Goal: Information Seeking & Learning: Learn about a topic

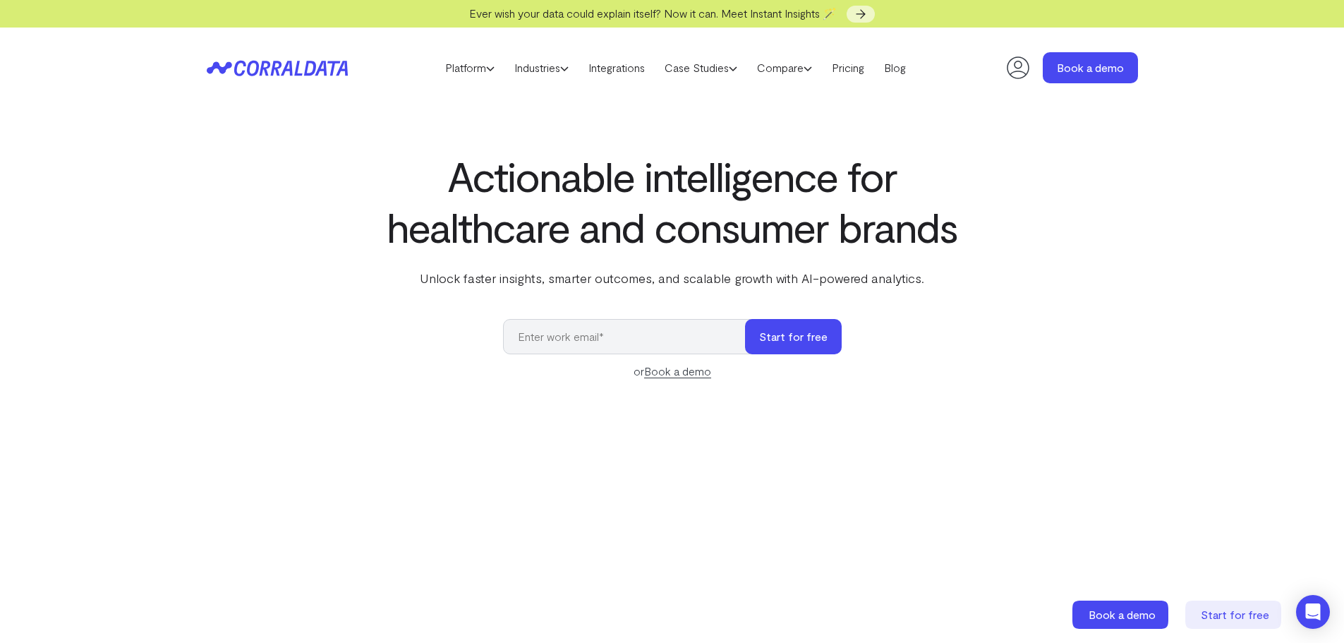
click at [855, 78] on header "Platform AI Reporting Use AI to effortlessly answer any business questions from…" at bounding box center [672, 68] width 931 height 80
click at [861, 66] on link "Pricing" at bounding box center [848, 67] width 52 height 21
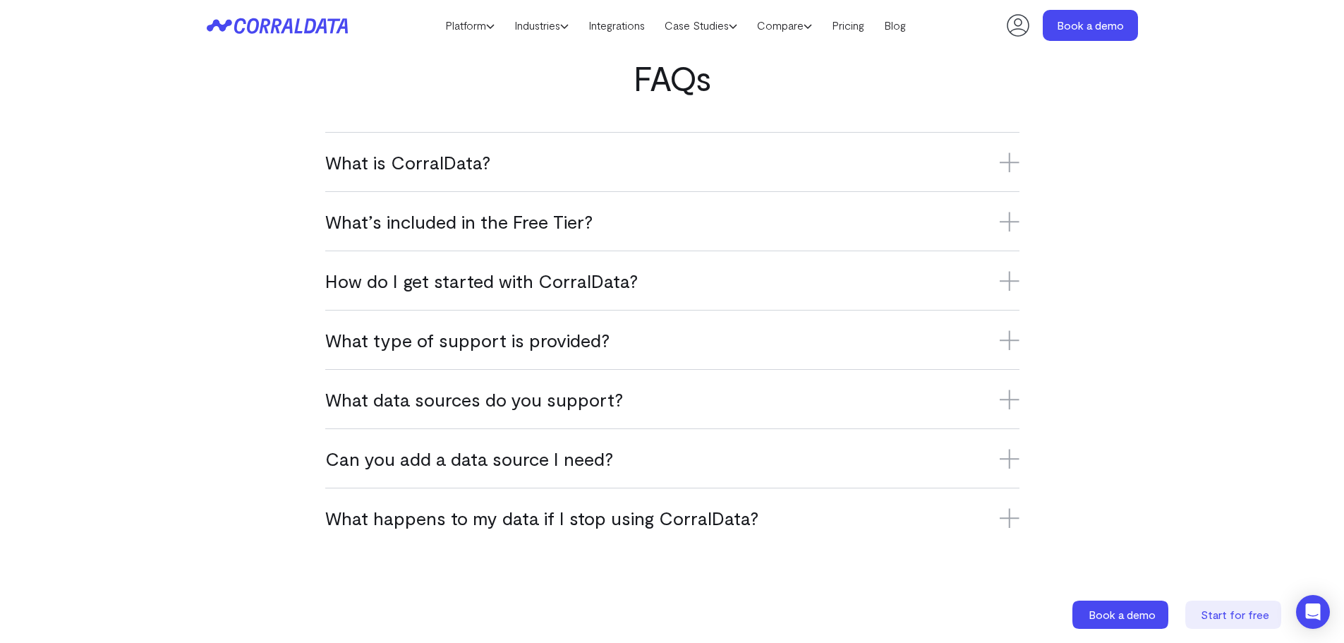
scroll to position [840, 0]
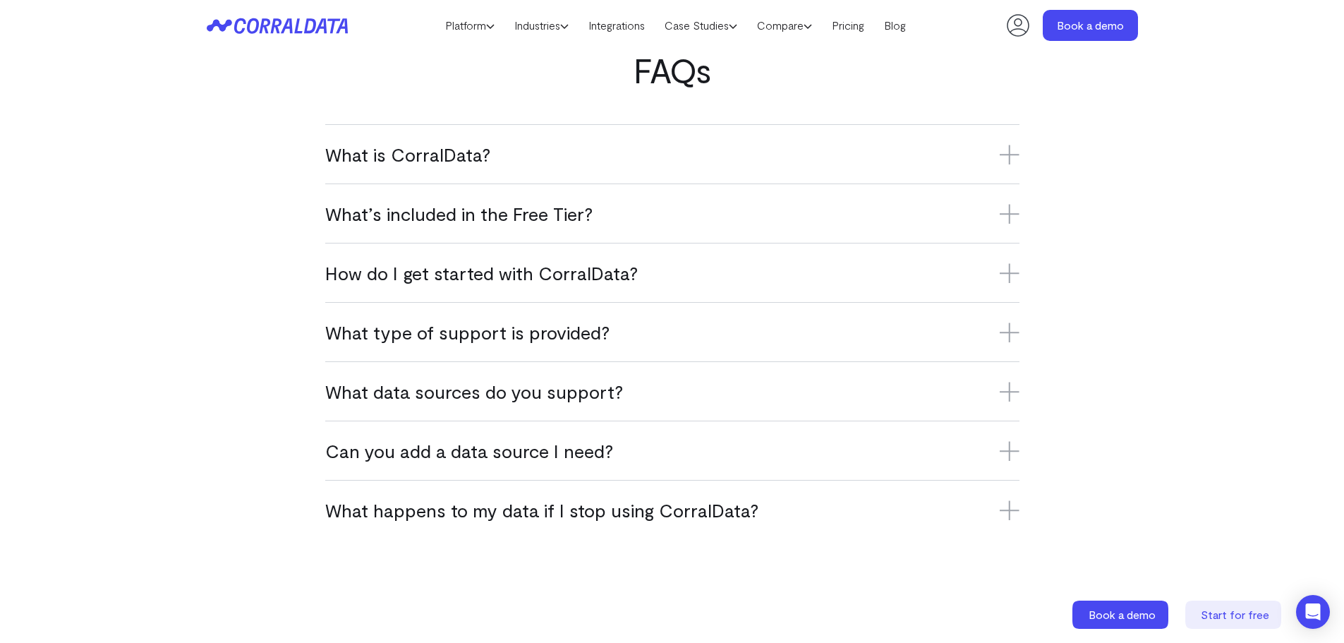
click at [1015, 323] on icon at bounding box center [1010, 332] width 20 height 20
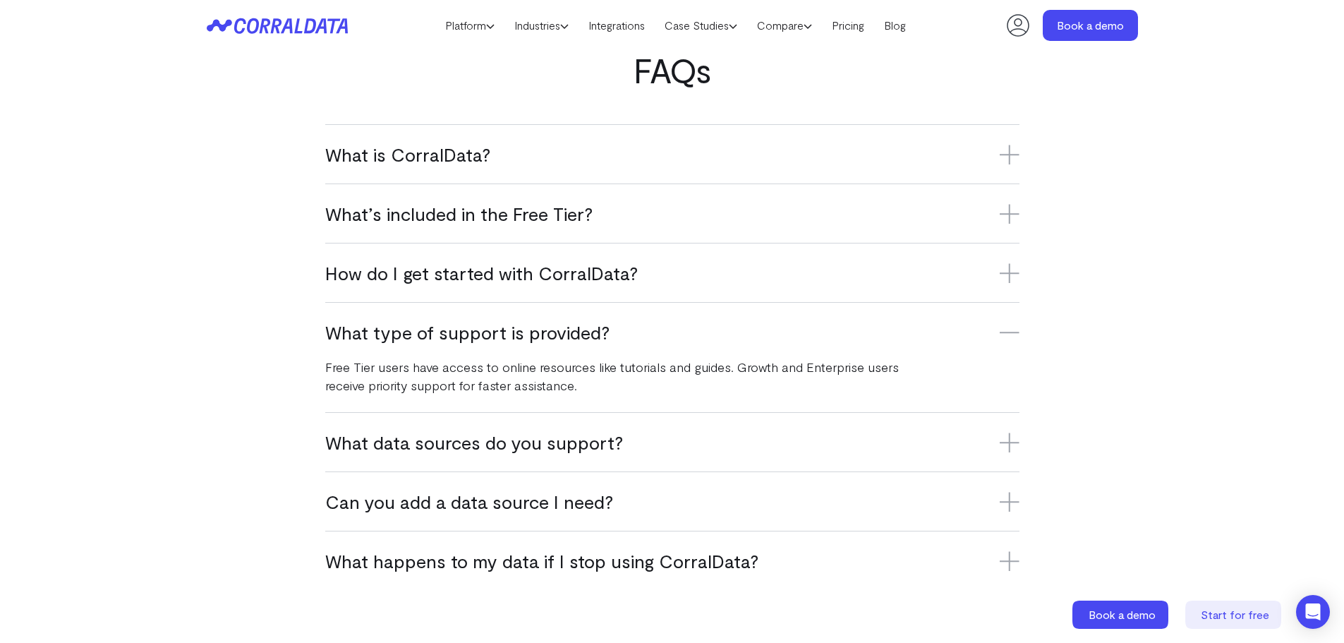
click at [1015, 332] on icon at bounding box center [1010, 332] width 20 height 0
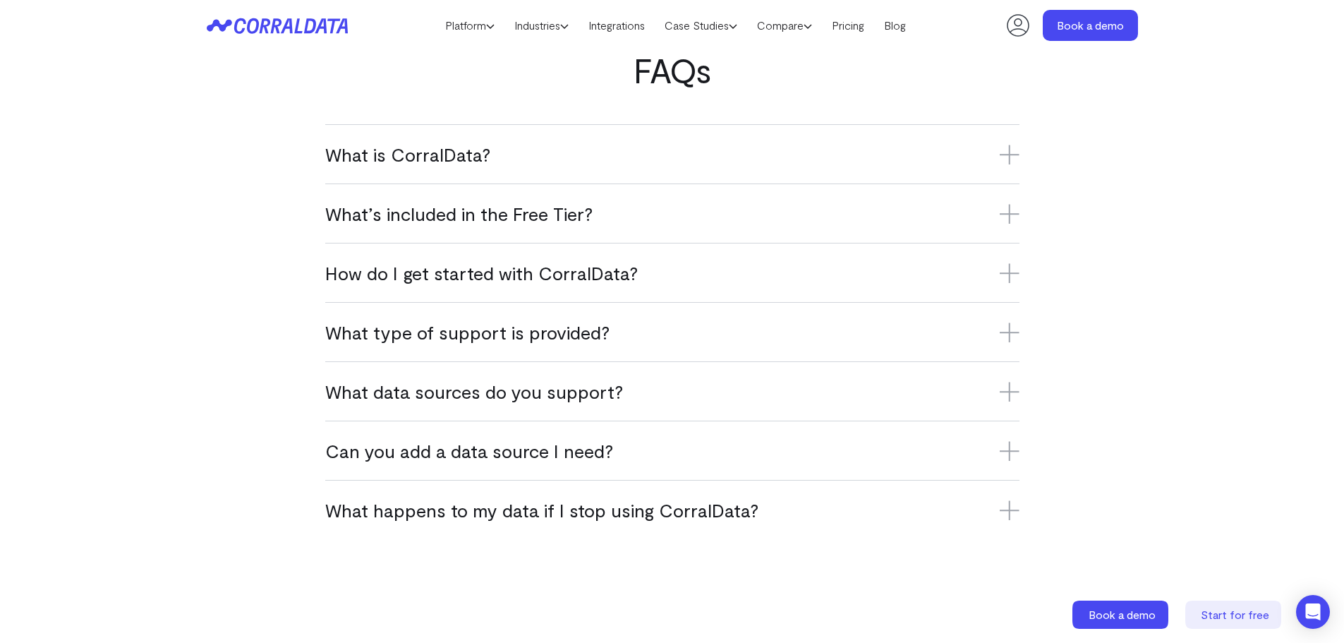
drag, startPoint x: 1006, startPoint y: 290, endPoint x: 1010, endPoint y: 284, distance: 7.3
click at [1007, 289] on div "How do I get started with CorralData? Sign up for the Free Tier, connect your f…" at bounding box center [672, 272] width 694 height 59
click at [1011, 277] on icon at bounding box center [1010, 273] width 20 height 20
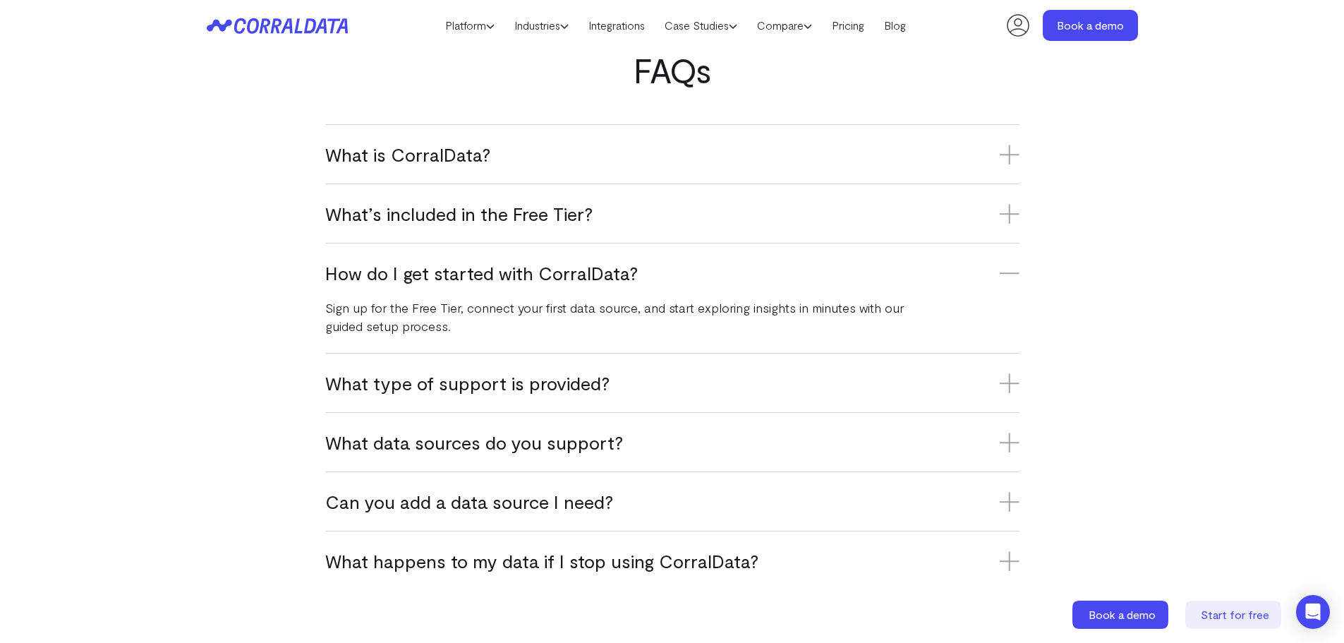
click at [1006, 273] on icon at bounding box center [1010, 273] width 20 height 0
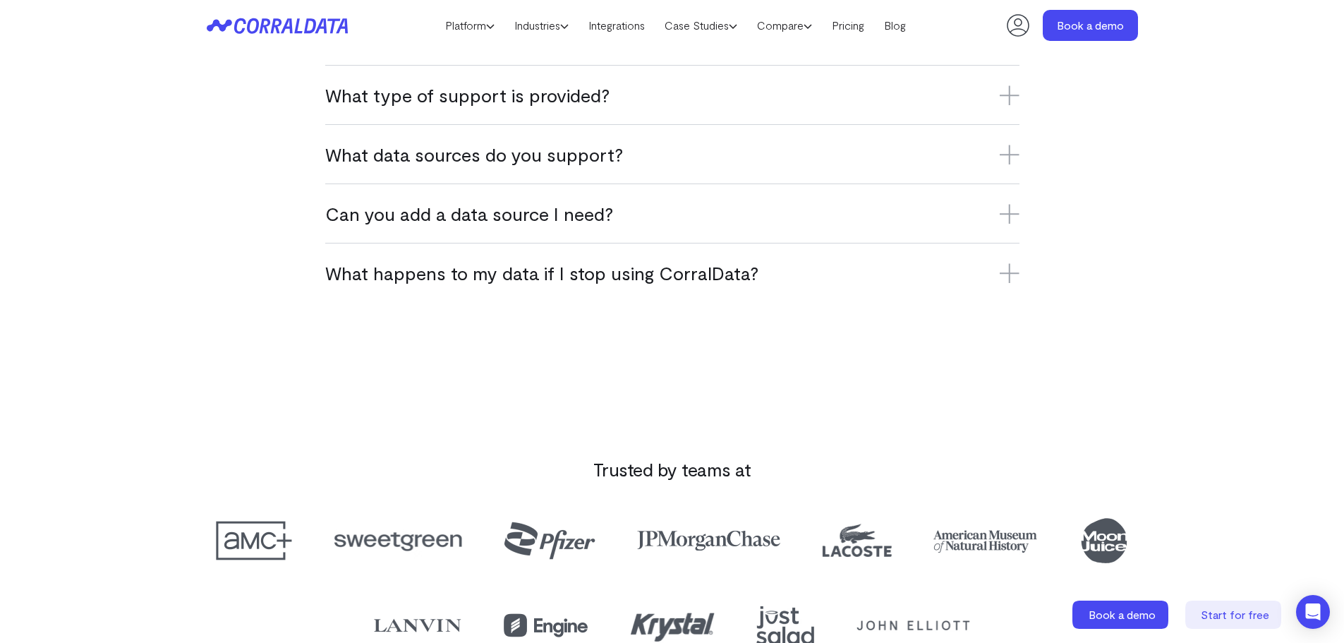
scroll to position [1217, 0]
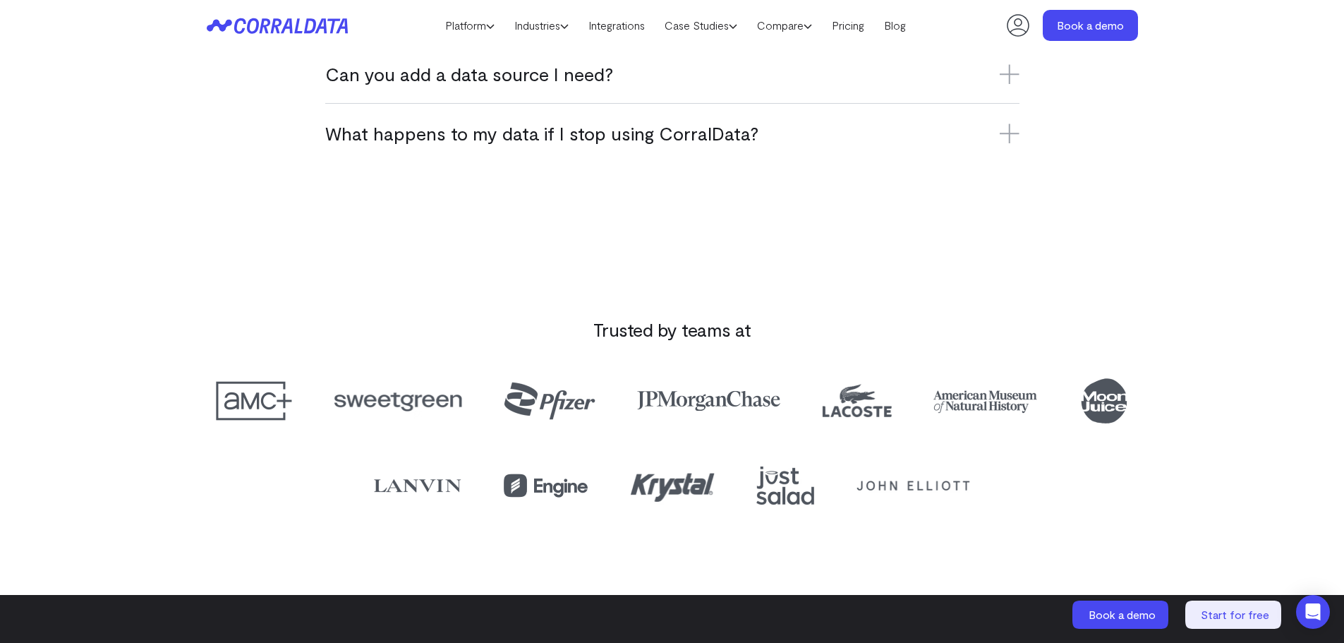
click at [1002, 135] on icon at bounding box center [1010, 133] width 20 height 20
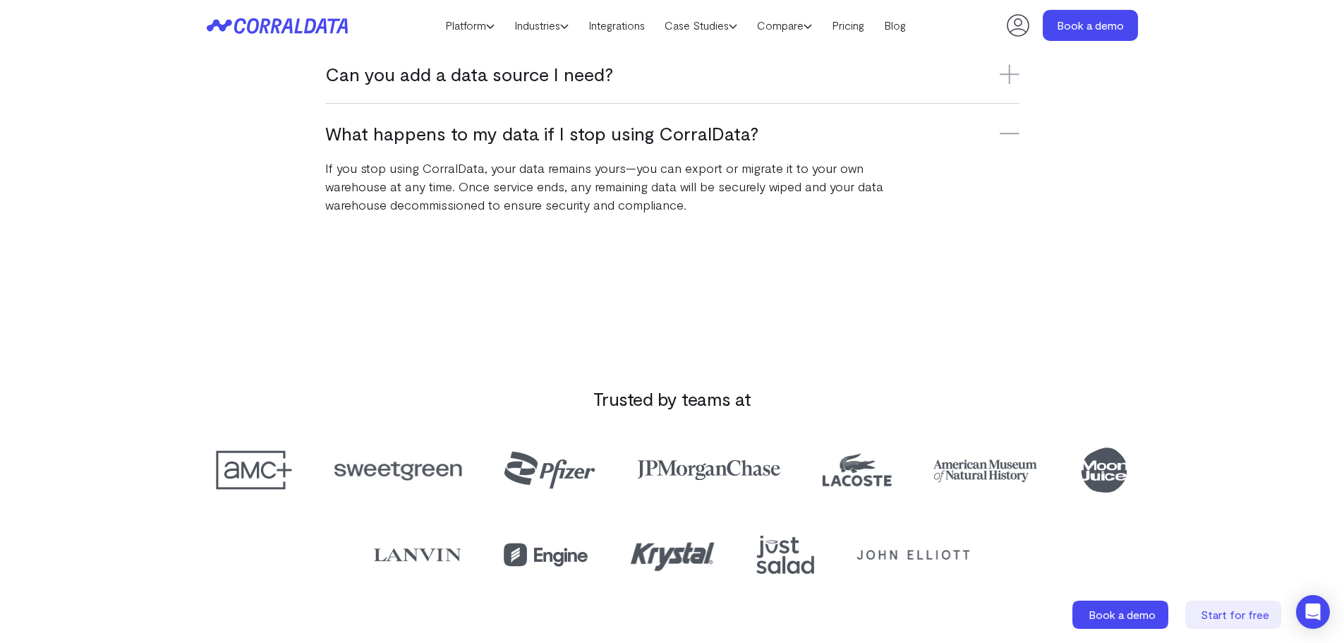
click at [1003, 138] on icon at bounding box center [1010, 133] width 20 height 20
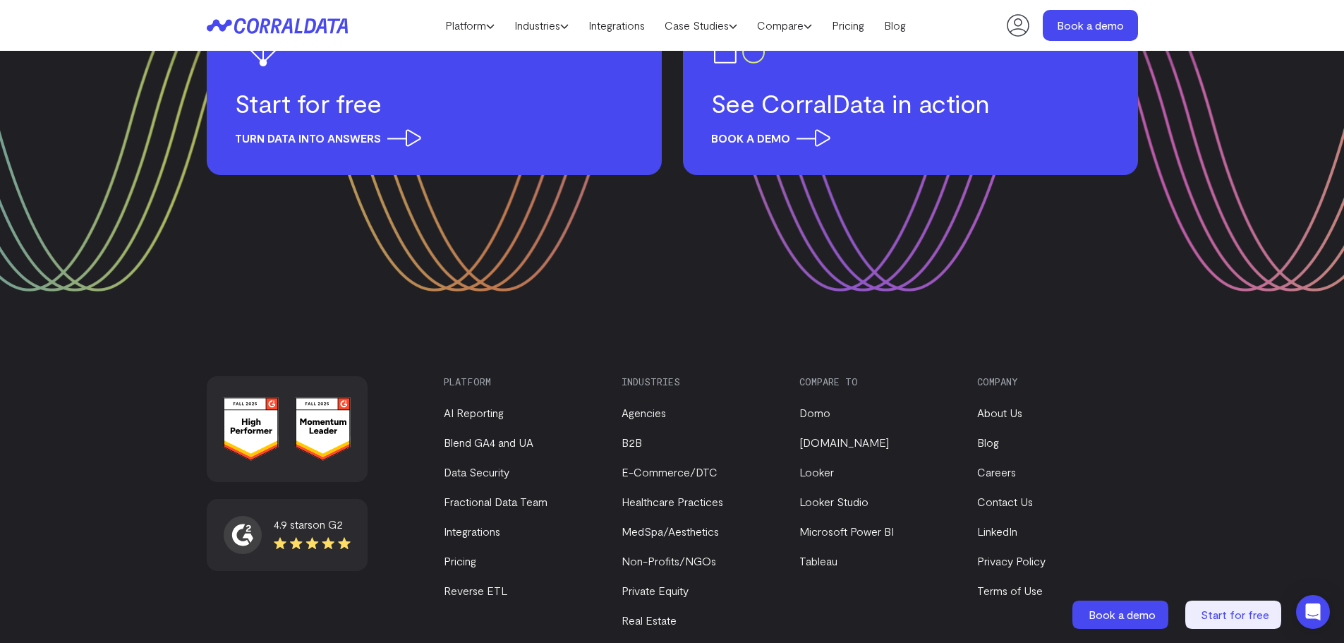
scroll to position [1814, 0]
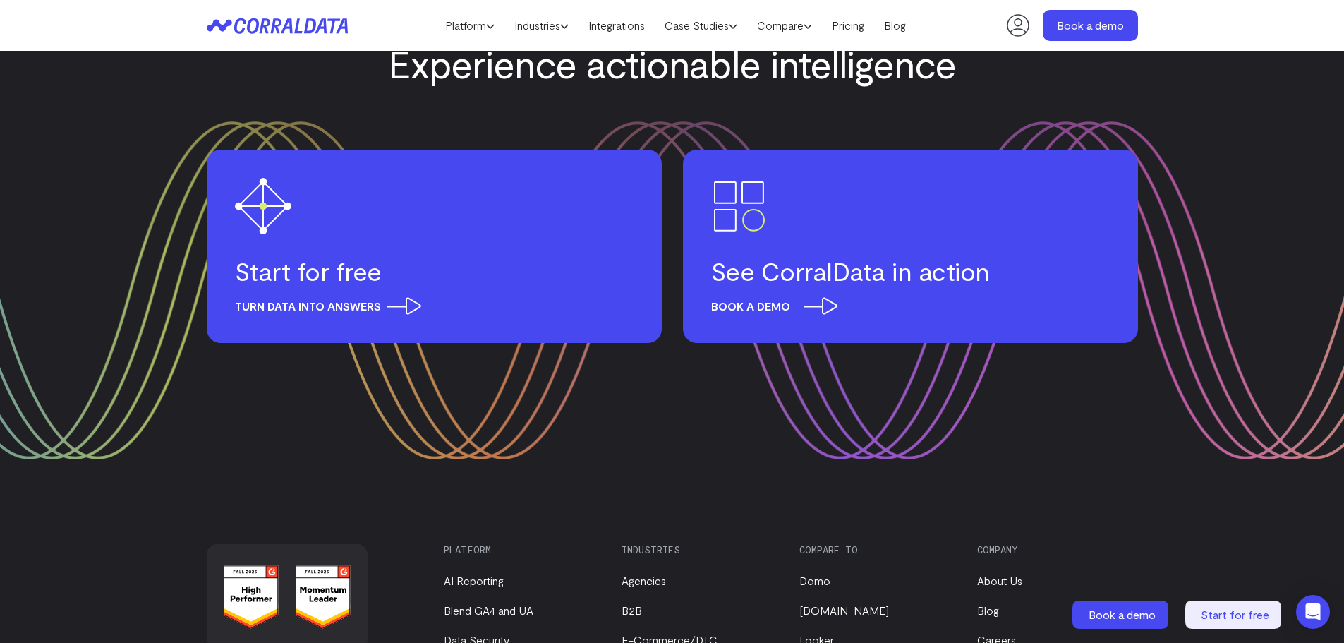
click at [728, 272] on h3 "See CorralData in action" at bounding box center [910, 270] width 399 height 31
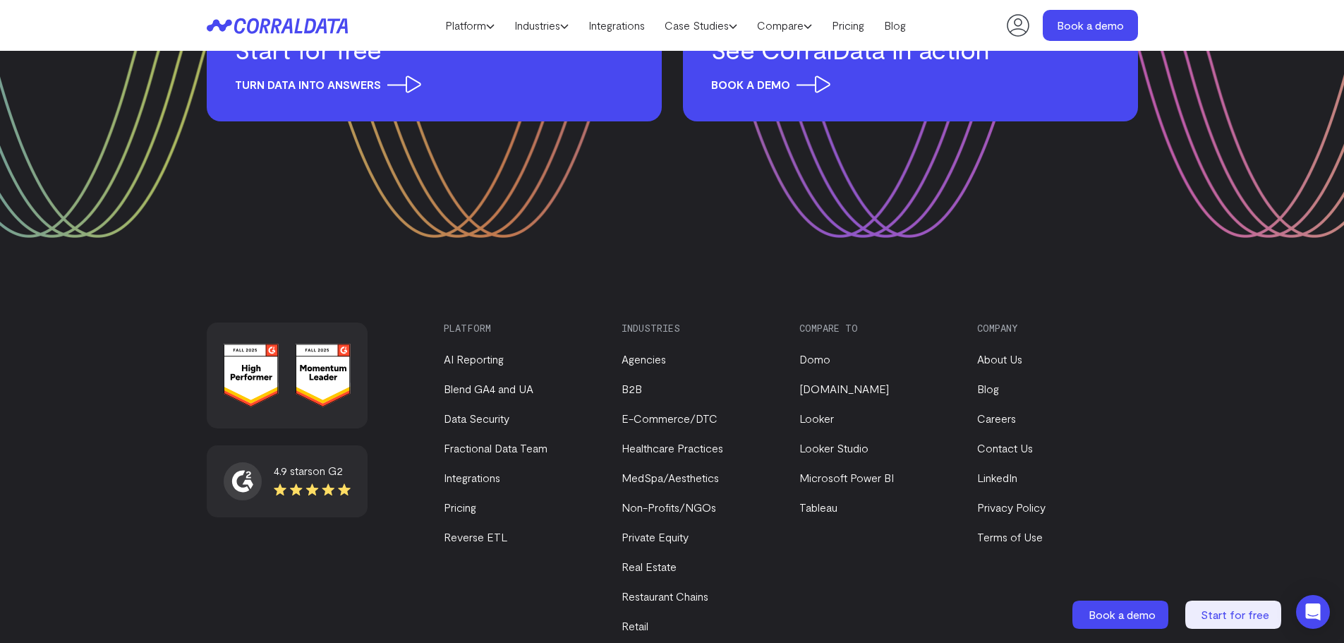
scroll to position [2057, 0]
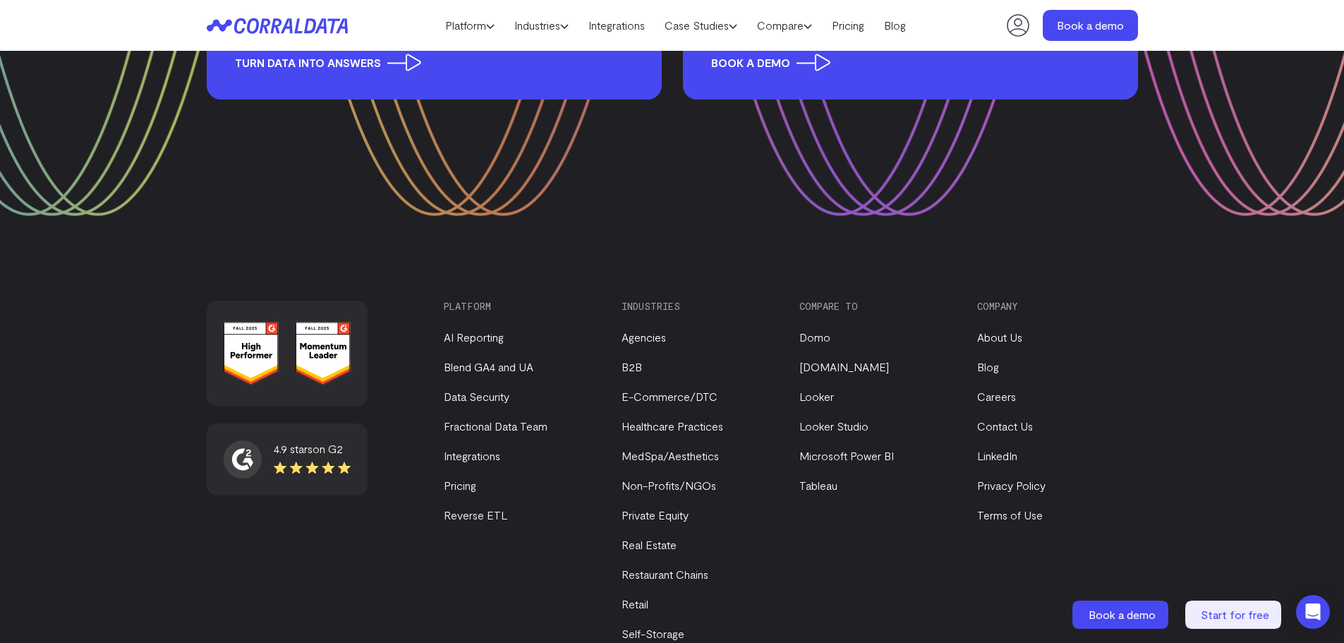
click at [265, 370] on img at bounding box center [251, 354] width 55 height 64
click at [309, 362] on img at bounding box center [323, 354] width 55 height 64
click at [317, 448] on span "on G2" at bounding box center [328, 448] width 30 height 13
